Goal: Task Accomplishment & Management: Complete application form

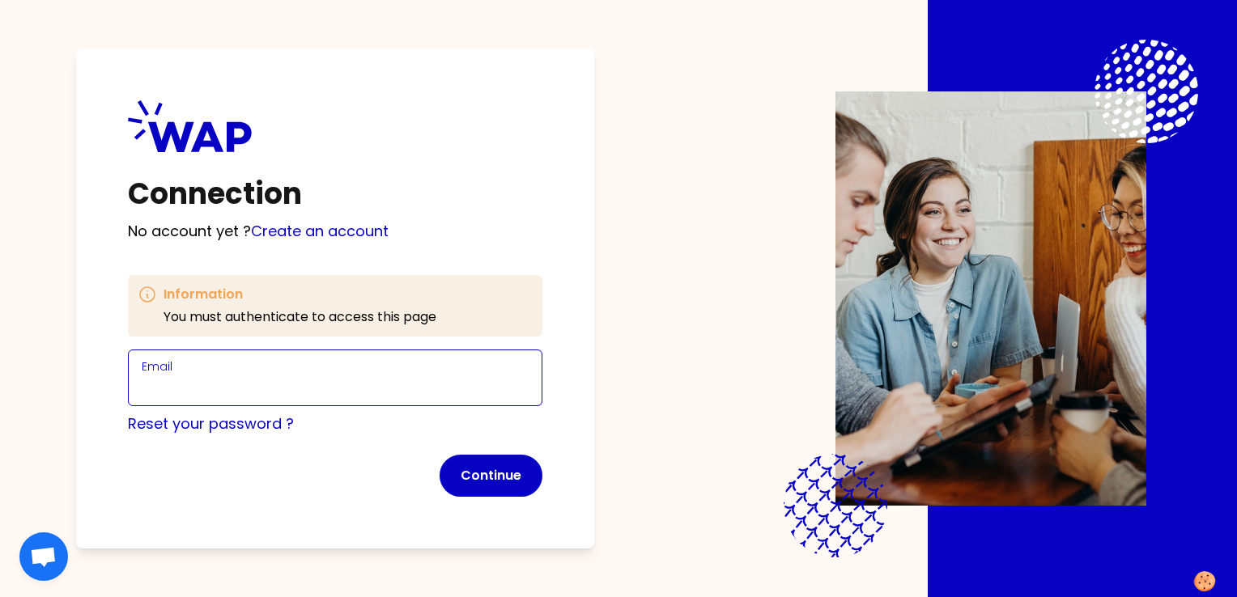
click at [177, 393] on input "Email" at bounding box center [335, 387] width 387 height 23
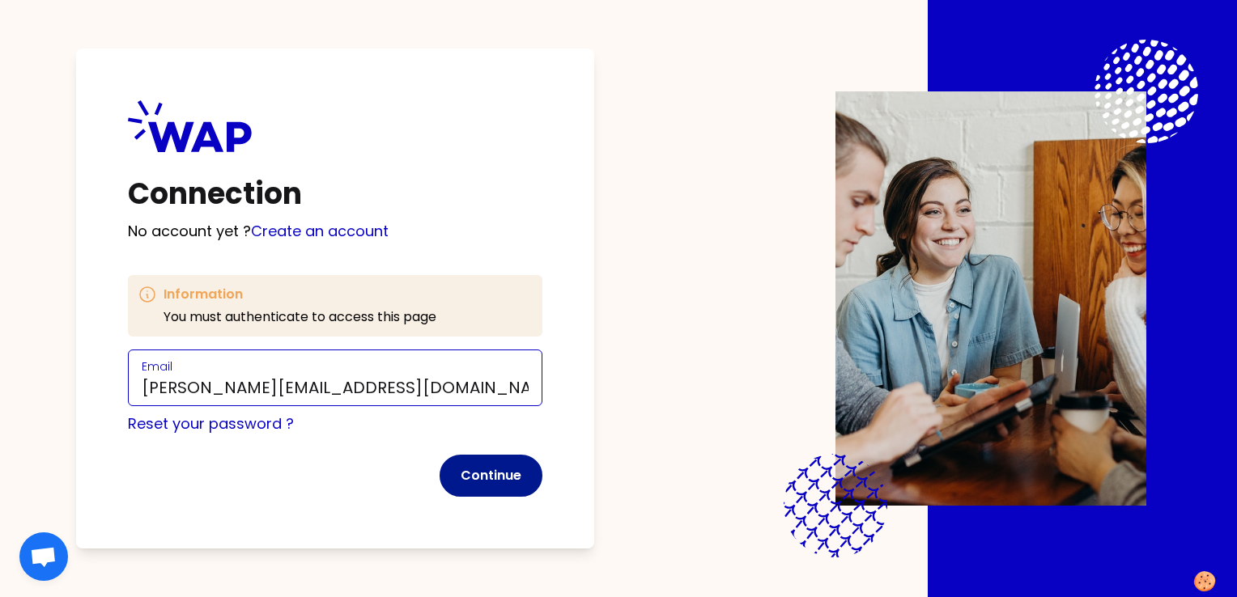
type input "[PERSON_NAME][EMAIL_ADDRESS][DOMAIN_NAME]"
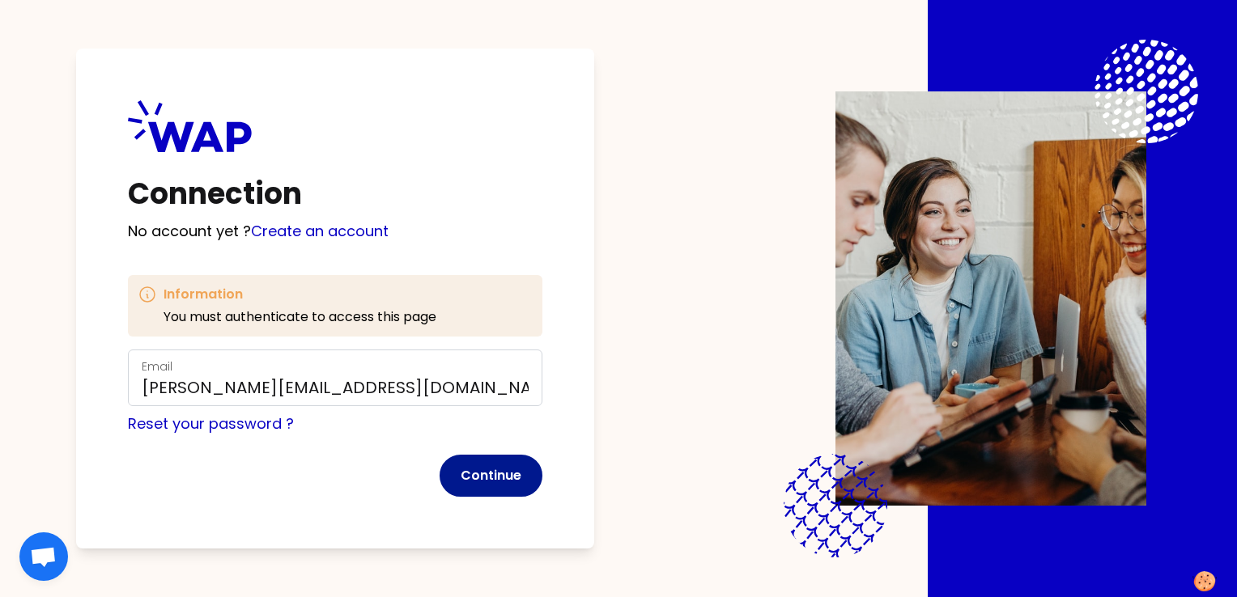
click at [521, 472] on button "Continue" at bounding box center [490, 476] width 103 height 42
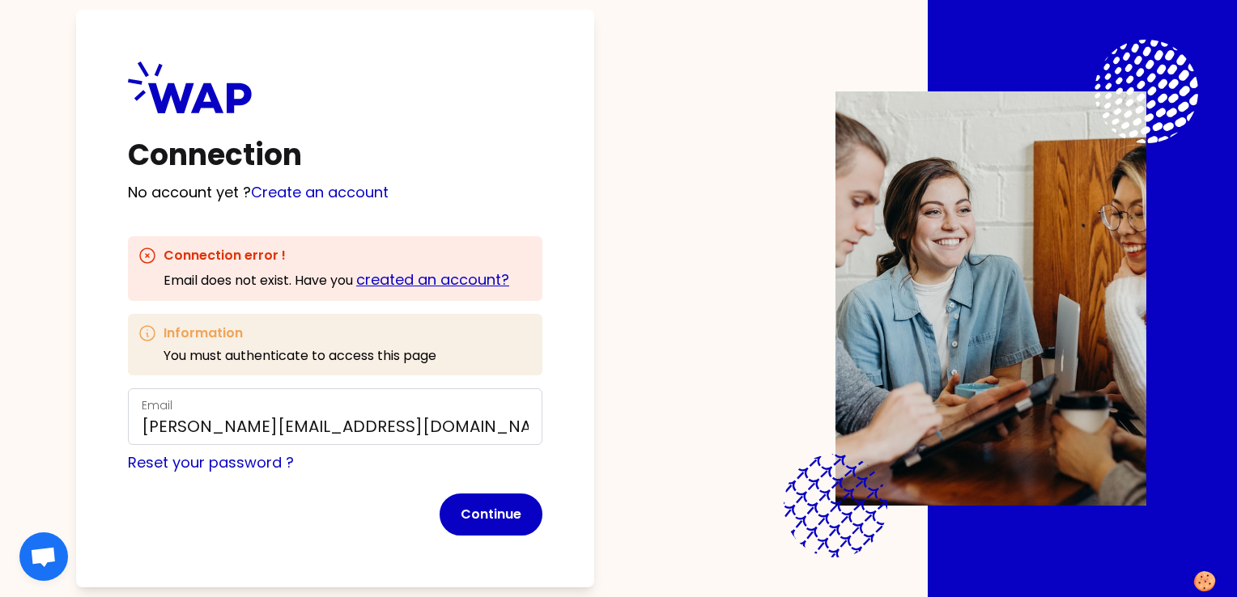
click at [473, 274] on link "created an account?" at bounding box center [432, 279] width 153 height 20
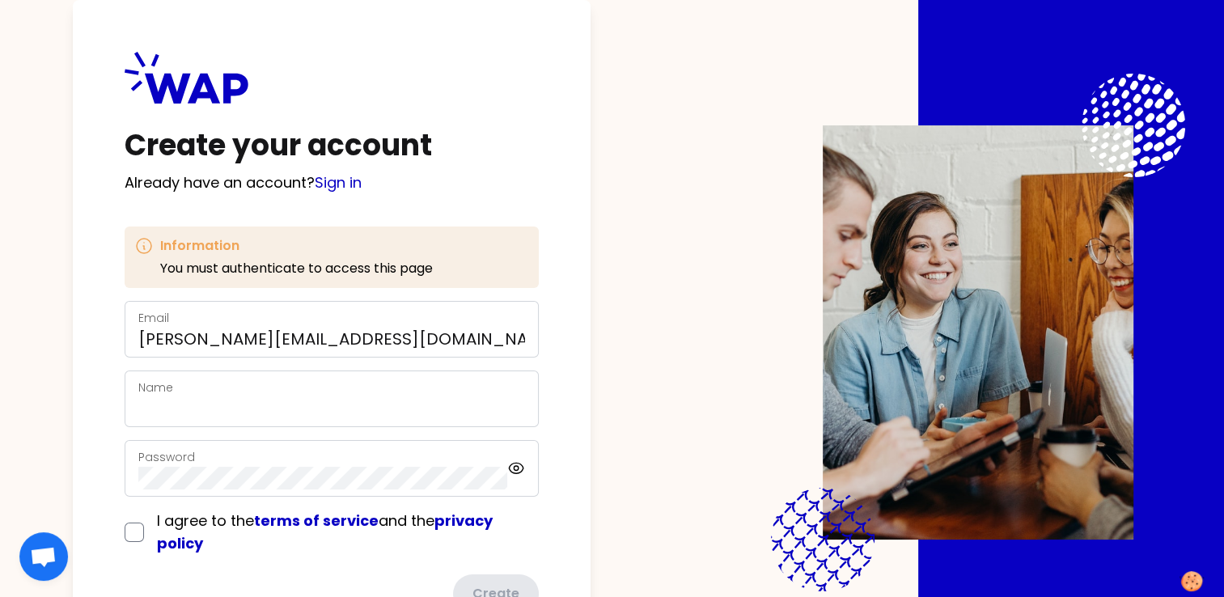
click at [162, 419] on div "Name" at bounding box center [332, 399] width 414 height 57
click at [175, 394] on div "Name" at bounding box center [331, 399] width 387 height 42
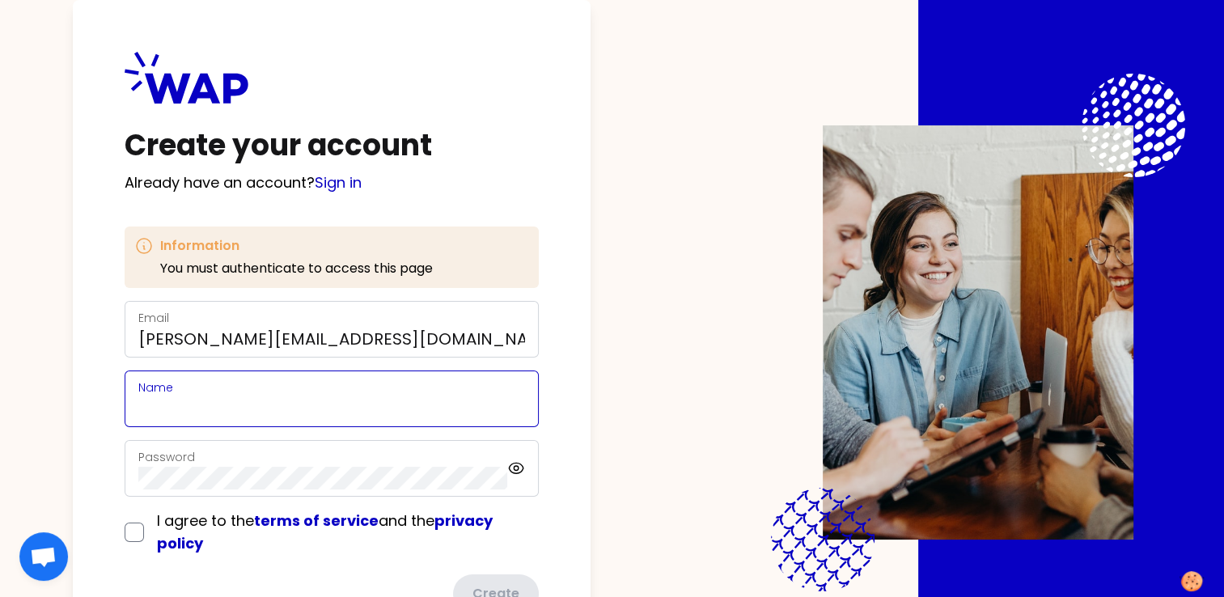
type input "A"
type input "[PERSON_NAME]"
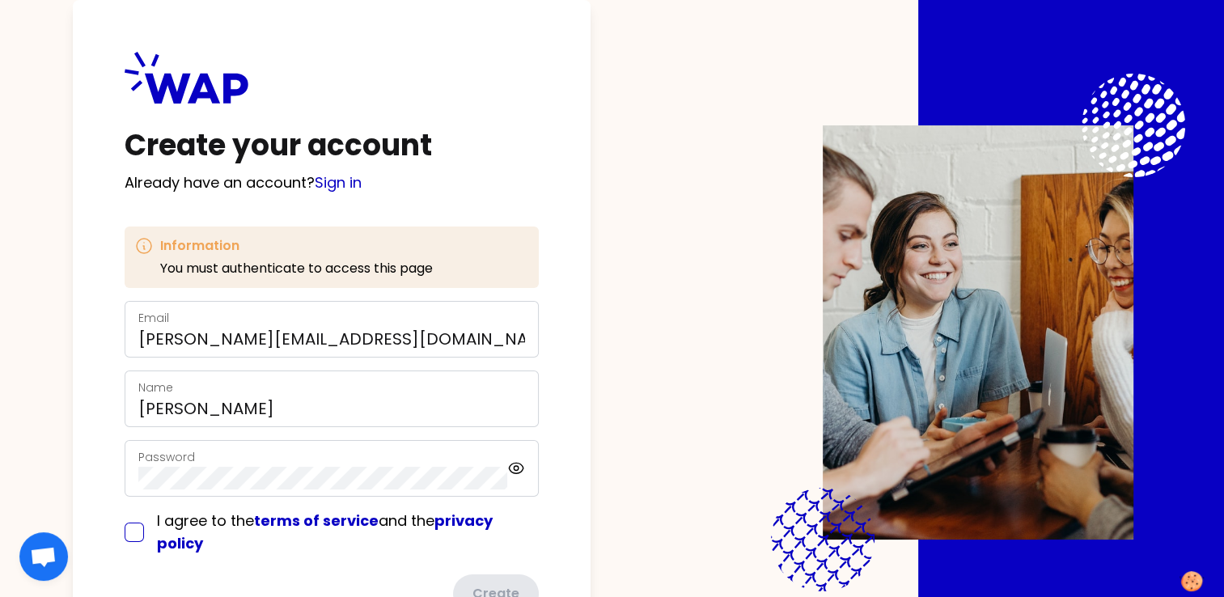
click at [142, 535] on input "checkbox" at bounding box center [134, 532] width 19 height 19
checkbox input "true"
click at [492, 588] on form "Email [PERSON_NAME][EMAIL_ADDRESS][DOMAIN_NAME] Name [PERSON_NAME] Password I a…" at bounding box center [332, 457] width 414 height 312
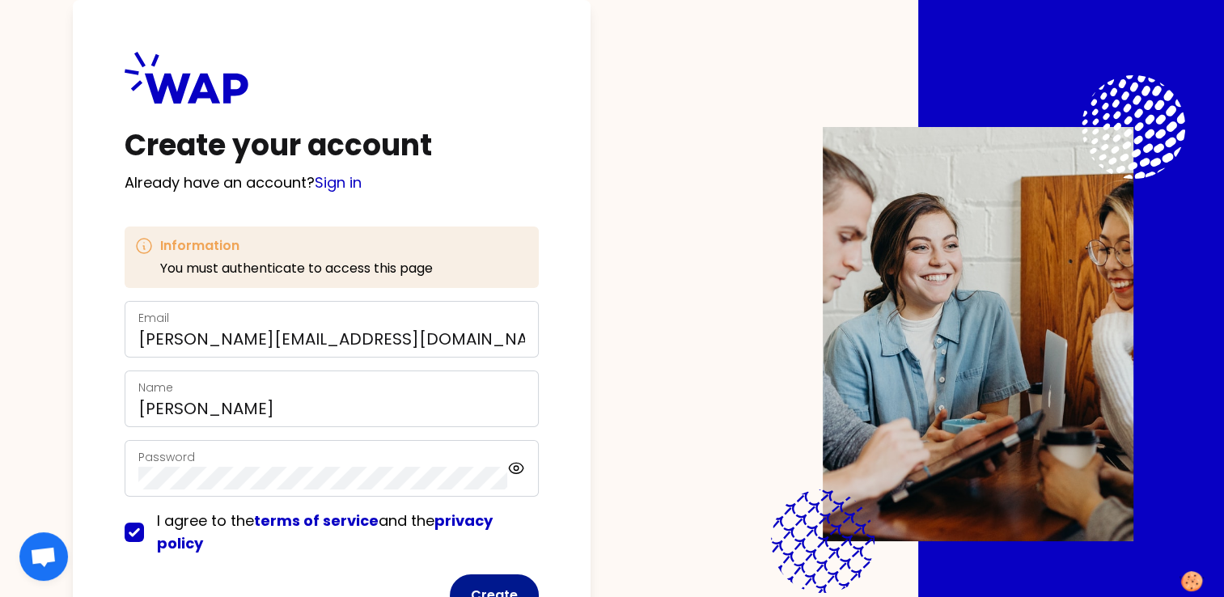
click at [508, 579] on button "Create" at bounding box center [494, 596] width 89 height 42
